Goal: Task Accomplishment & Management: Use online tool/utility

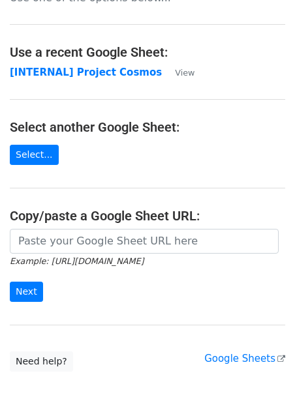
scroll to position [46, 0]
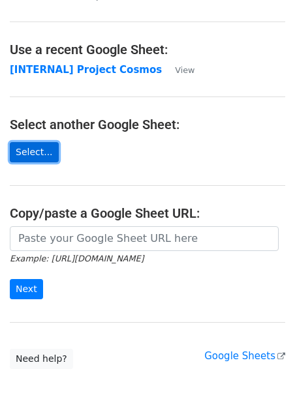
click at [42, 144] on link "Select..." at bounding box center [34, 152] width 49 height 20
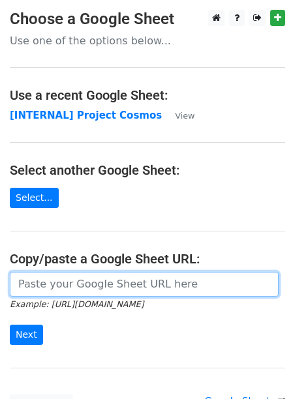
click at [70, 291] on input "url" at bounding box center [144, 284] width 269 height 25
paste input "https://docs.google.com/spreadsheets/d/1PXdslkvZbqUX4VGi4v2h9X_qwEfGhnAZYl8cg5S…"
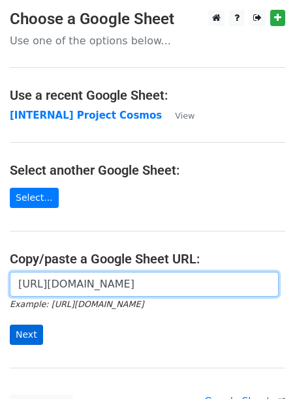
type input "https://docs.google.com/spreadsheets/d/1PXdslkvZbqUX4VGi4v2h9X_qwEfGhnAZYl8cg5S…"
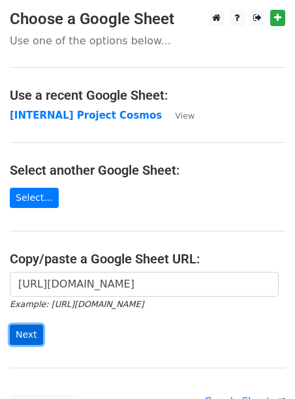
click at [26, 327] on input "Next" at bounding box center [26, 335] width 33 height 20
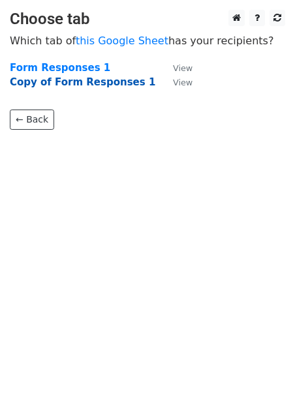
click at [63, 86] on strong "Copy of Form Responses 1" at bounding box center [82, 82] width 145 height 12
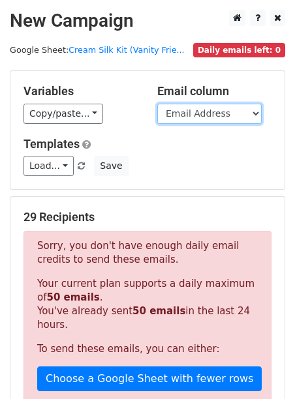
click at [178, 123] on select "Timestamp Email Address Name Email Address Complete Delivery Address Contact Nu…" at bounding box center [209, 114] width 104 height 20
click at [199, 111] on select "Timestamp Email Address Name Email Address Complete Delivery Address Contact Nu…" at bounding box center [209, 114] width 104 height 20
click at [157, 104] on select "Timestamp Email Address Name Email Address Complete Delivery Address Contact Nu…" at bounding box center [209, 114] width 104 height 20
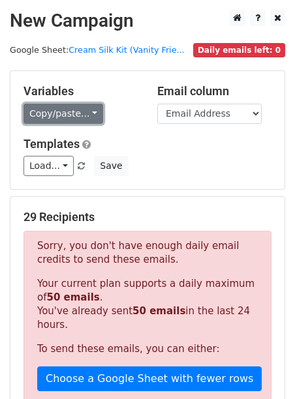
click at [70, 117] on link "Copy/paste..." at bounding box center [63, 114] width 80 height 20
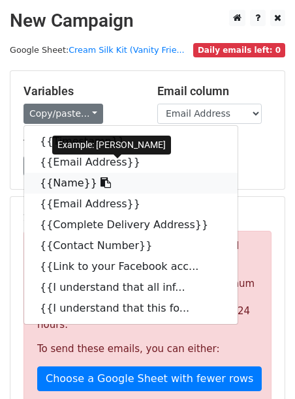
click at [100, 185] on icon at bounding box center [105, 182] width 10 height 10
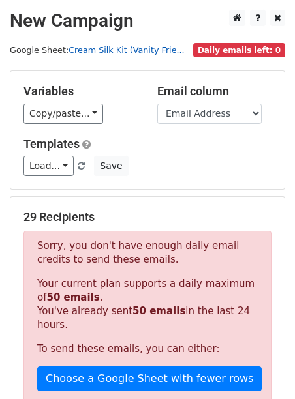
click at [138, 50] on link "Cream Silk Kit (Vanity Frie..." at bounding box center [126, 50] width 116 height 10
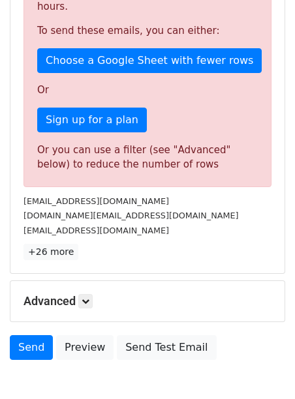
scroll to position [390, 0]
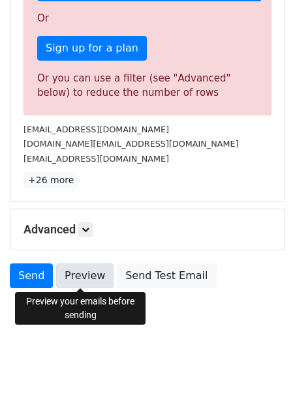
click at [80, 269] on link "Preview" at bounding box center [84, 275] width 57 height 25
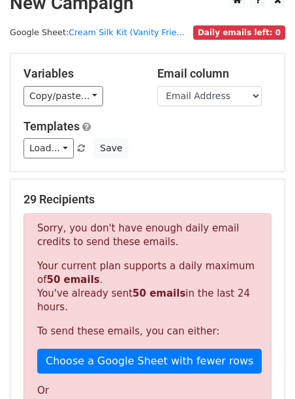
scroll to position [0, 0]
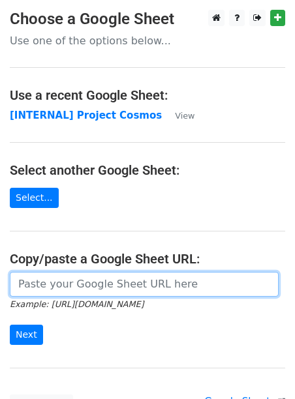
click at [57, 290] on input "url" at bounding box center [144, 284] width 269 height 25
paste input "https://docs.google.com/spreadsheets/d/1PXdslkvZbqUX4VGi4v2h9X_qwEfGhnAZYl8cg5S…"
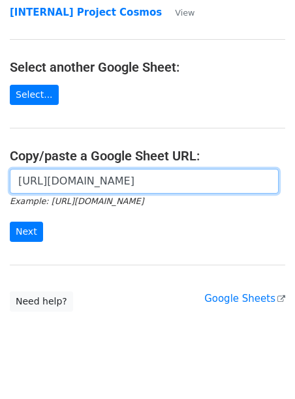
scroll to position [119, 0]
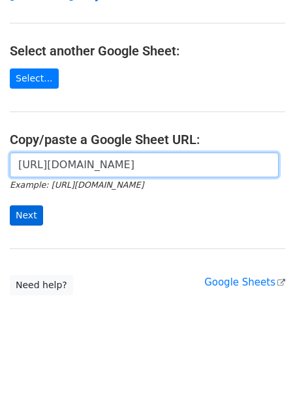
type input "https://docs.google.com/spreadsheets/d/1PXdslkvZbqUX4VGi4v2h9X_qwEfGhnAZYl8cg5S…"
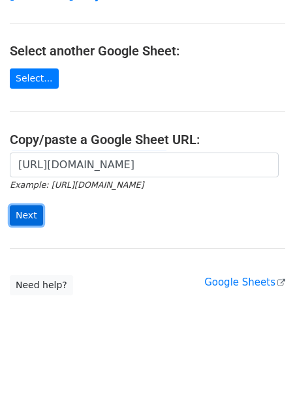
click at [27, 215] on input "Next" at bounding box center [26, 215] width 33 height 20
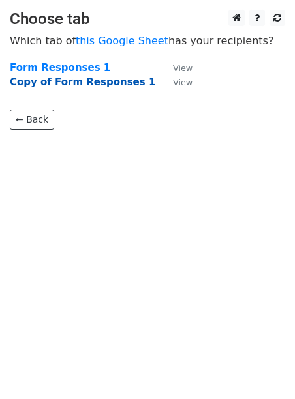
click at [65, 83] on strong "Copy of Form Responses 1" at bounding box center [82, 82] width 145 height 12
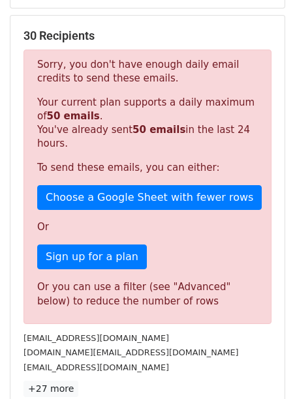
scroll to position [168, 0]
